Goal: Check status: Check status

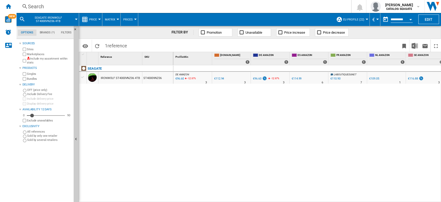
click at [406, 18] on button "Open calendar" at bounding box center [410, 18] width 9 height 9
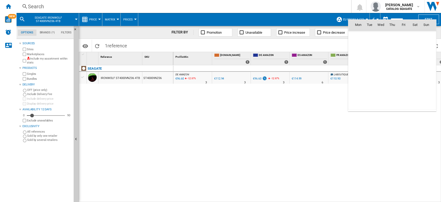
scroll to position [2466, 0]
click at [370, 61] on span "7" at bounding box center [370, 59] width 10 height 10
type input "**********"
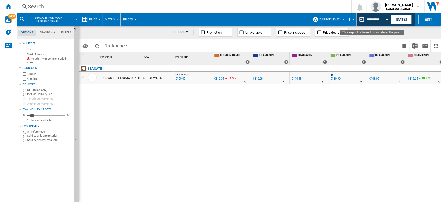
click at [385, 20] on button "Open calendar" at bounding box center [386, 18] width 9 height 9
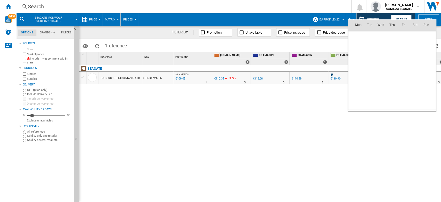
scroll to position [2466, 0]
click at [283, 136] on div at bounding box center [220, 101] width 441 height 202
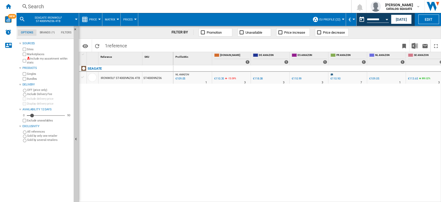
click at [342, 19] on div at bounding box center [343, 19] width 3 height 1
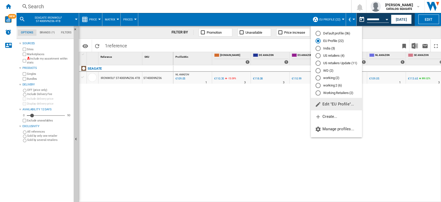
click at [353, 20] on md-backdrop at bounding box center [220, 101] width 441 height 202
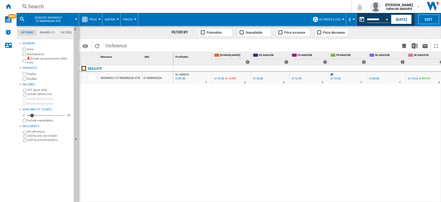
click at [99, 20] on button "Price" at bounding box center [94, 19] width 10 height 13
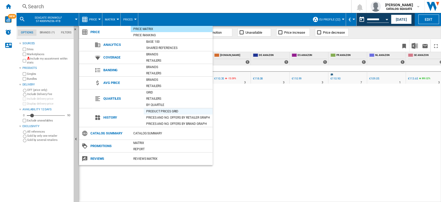
click at [169, 111] on div "Product prices grid" at bounding box center [178, 111] width 69 height 5
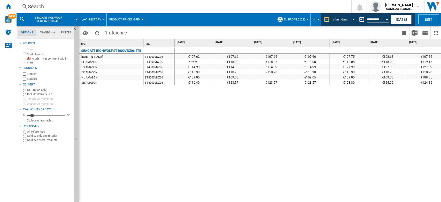
click at [342, 20] on div "7 last days" at bounding box center [340, 20] width 15 height 4
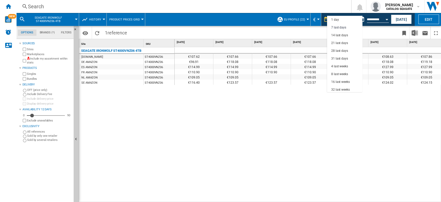
scroll to position [8, 0]
click at [341, 64] on div "8 last weeks" at bounding box center [339, 66] width 17 height 4
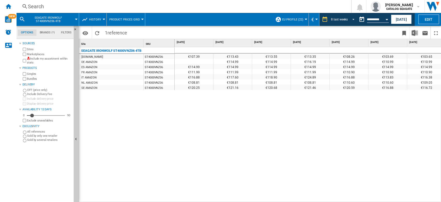
click at [341, 22] on md-select-value "8 last weeks" at bounding box center [344, 20] width 26 height 8
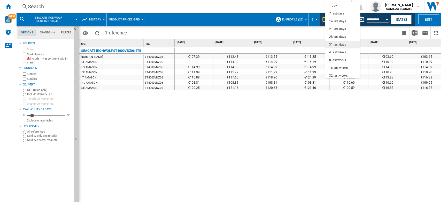
click at [346, 46] on md-option "31 last days" at bounding box center [342, 45] width 35 height 8
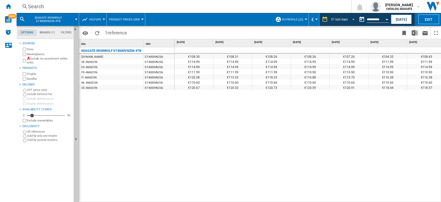
click at [346, 19] on md-select-value "31 last days" at bounding box center [344, 20] width 26 height 8
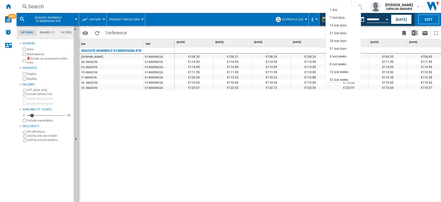
click at [286, 126] on md-backdrop at bounding box center [220, 101] width 441 height 202
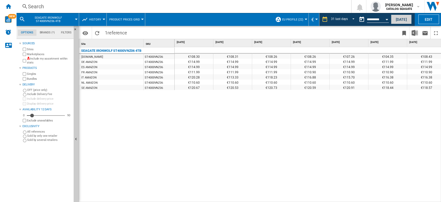
click at [403, 20] on button "[DATE]" at bounding box center [401, 19] width 21 height 10
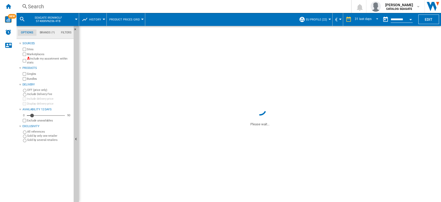
click at [92, 18] on span "History" at bounding box center [95, 19] width 12 height 3
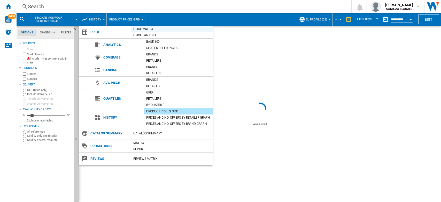
click at [141, 29] on div "Price Matrix" at bounding box center [172, 28] width 82 height 5
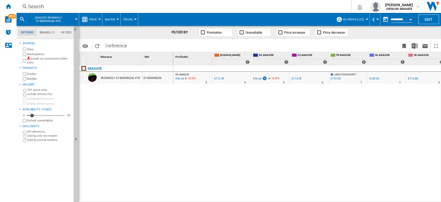
click at [403, 22] on input "**********" at bounding box center [402, 20] width 22 height 5
click at [410, 19] on div "Open calendar" at bounding box center [411, 19] width 3 height 1
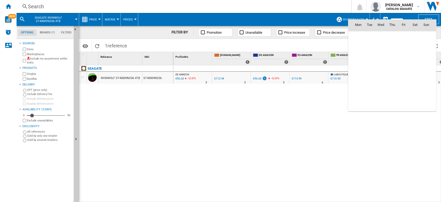
scroll to position [2466, 0]
click at [379, 57] on span "8" at bounding box center [381, 59] width 10 height 10
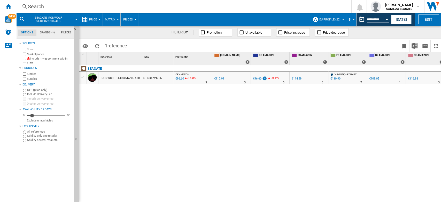
type input "**********"
drag, startPoint x: 268, startPoint y: 79, endPoint x: 277, endPoint y: 129, distance: 51.5
click at [267, 121] on div "NL AMAZON : -1.0 % €109.05 % N/A 2 NL AMAZON : -1.0 % €112.88 -13.19 %" at bounding box center [307, 133] width 268 height 137
